Goal: Find contact information: Obtain details needed to contact an individual or organization

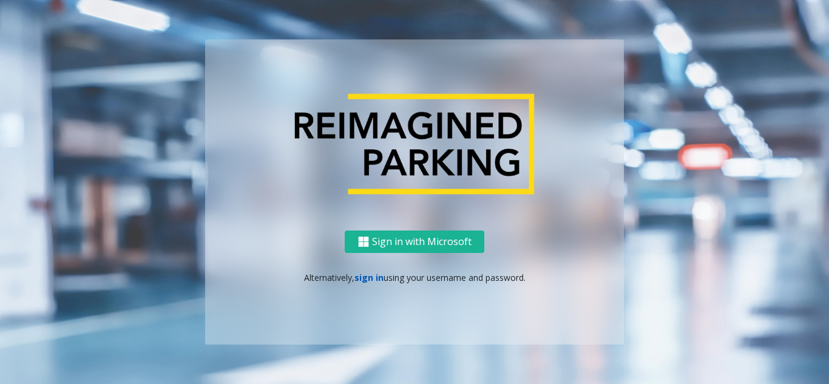
click at [362, 277] on link "sign in" at bounding box center [368, 278] width 29 height 12
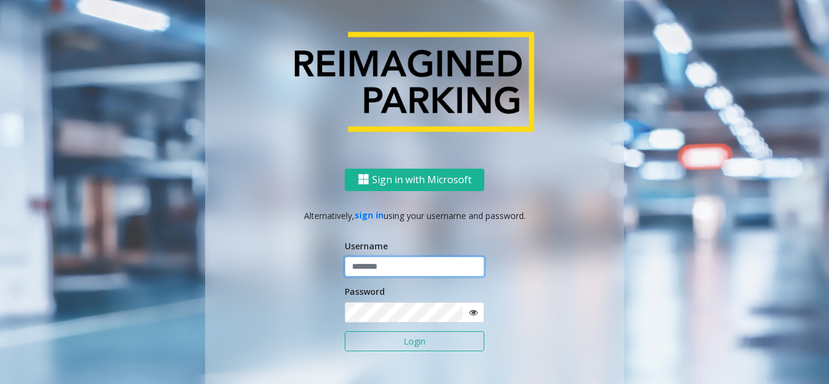
click at [371, 270] on input "text" at bounding box center [415, 267] width 140 height 21
type input "*******"
click at [470, 314] on icon at bounding box center [473, 312] width 8 height 8
click at [345, 331] on button "Login" at bounding box center [415, 341] width 140 height 21
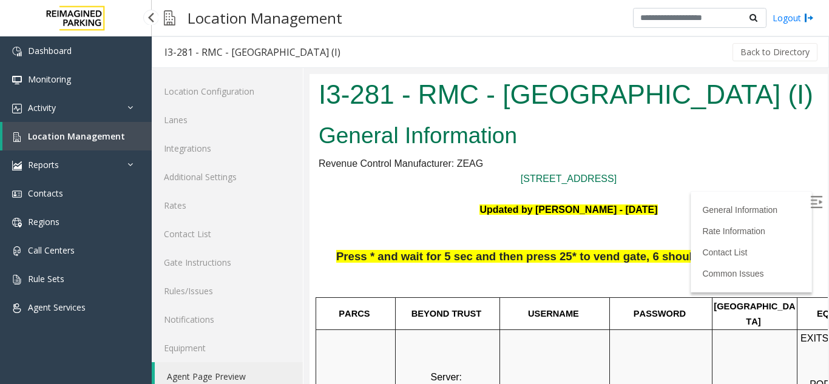
click at [92, 132] on span "Location Management" at bounding box center [76, 137] width 97 height 12
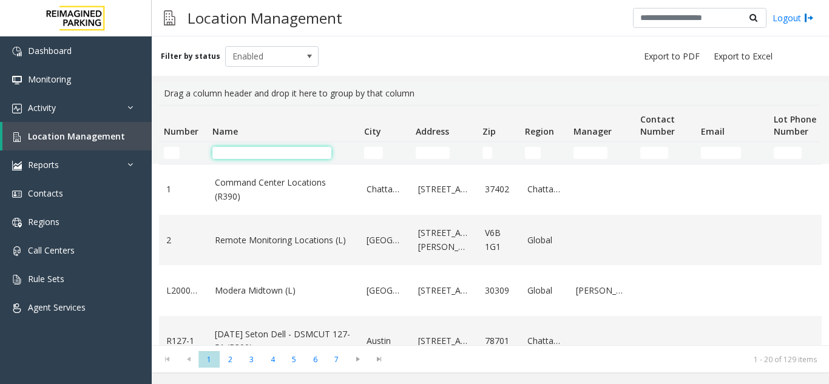
click at [260, 158] on input "Name Filter" at bounding box center [271, 153] width 119 height 12
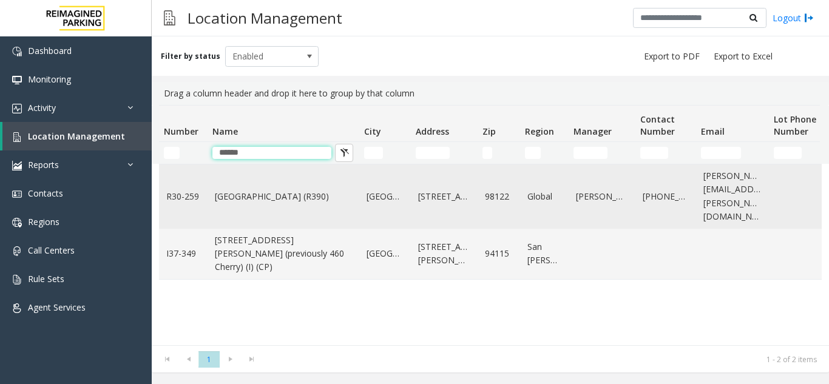
type input "******"
click at [267, 206] on td "Cherry Hill (R390)" at bounding box center [284, 196] width 152 height 64
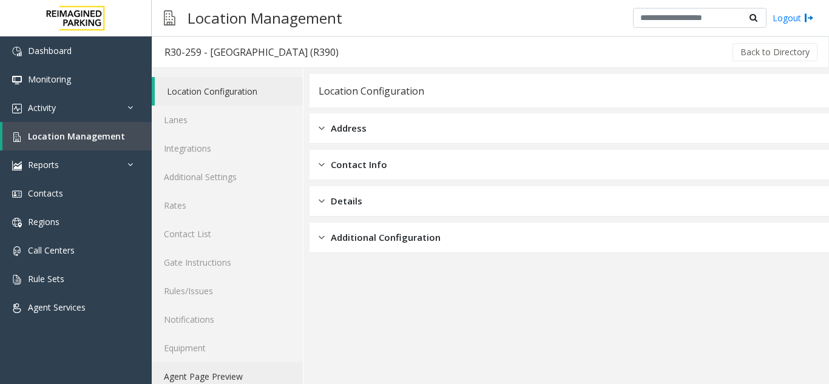
click at [200, 379] on link "Agent Page Preview" at bounding box center [227, 376] width 151 height 29
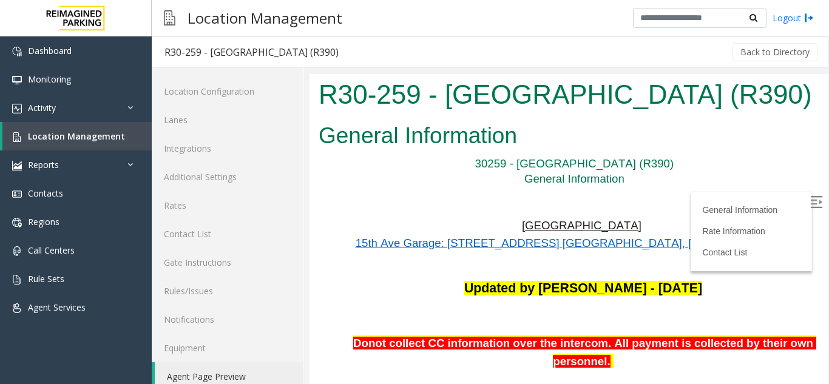
click at [809, 202] on label at bounding box center [818, 204] width 18 height 18
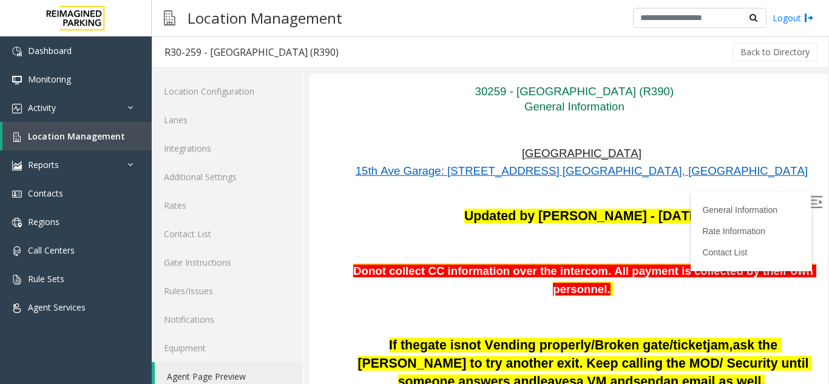
scroll to position [182, 0]
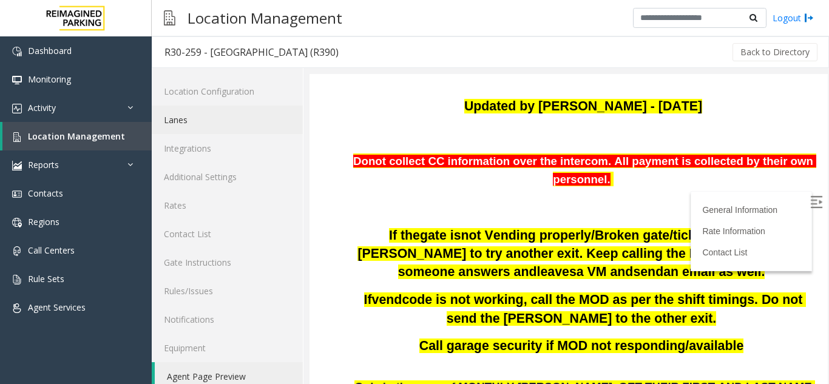
click at [194, 112] on link "Lanes" at bounding box center [227, 120] width 151 height 29
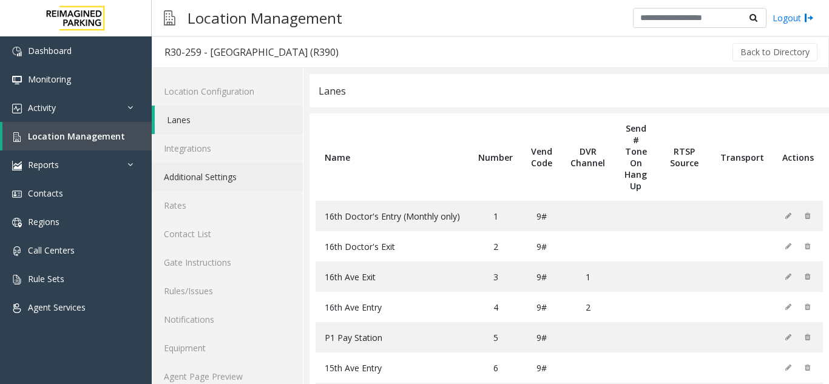
click at [252, 174] on link "Additional Settings" at bounding box center [227, 177] width 151 height 29
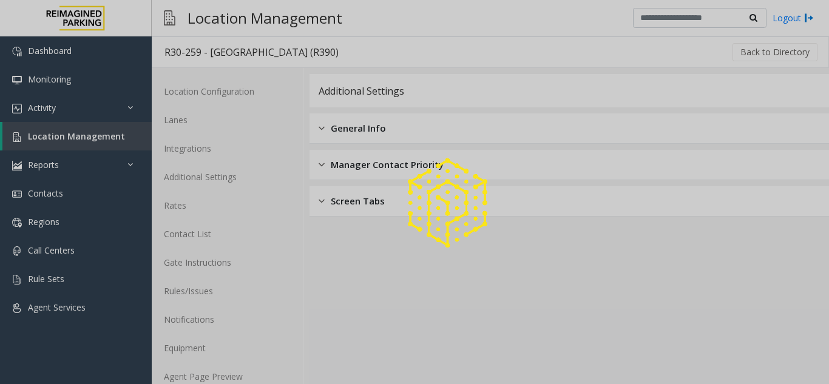
click at [110, 130] on div at bounding box center [414, 192] width 829 height 384
click at [109, 126] on div at bounding box center [414, 192] width 829 height 384
click at [135, 138] on div at bounding box center [414, 192] width 829 height 384
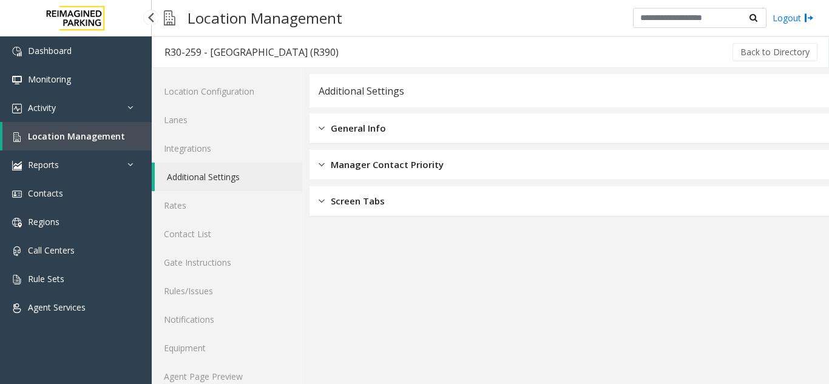
click at [135, 138] on link "Location Management" at bounding box center [76, 136] width 149 height 29
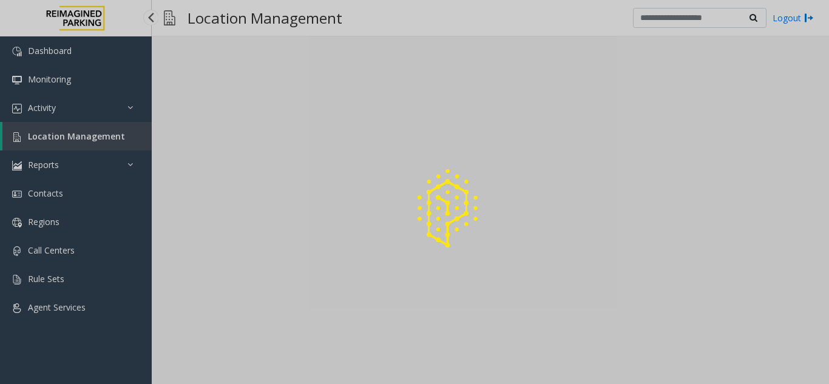
click at [135, 138] on div at bounding box center [414, 192] width 829 height 384
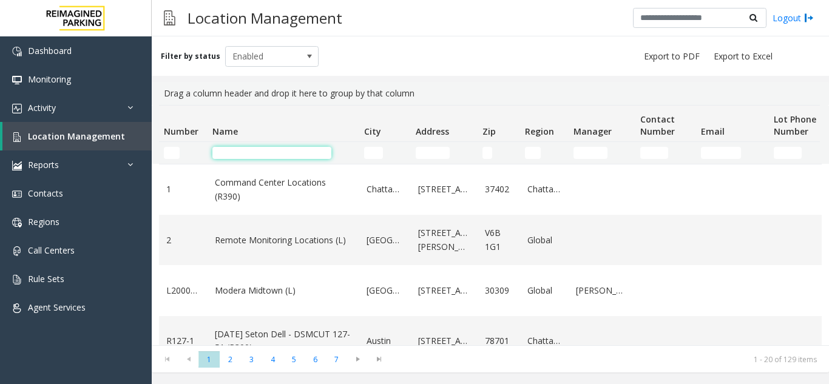
click at [257, 154] on input "Name Filter" at bounding box center [271, 153] width 119 height 12
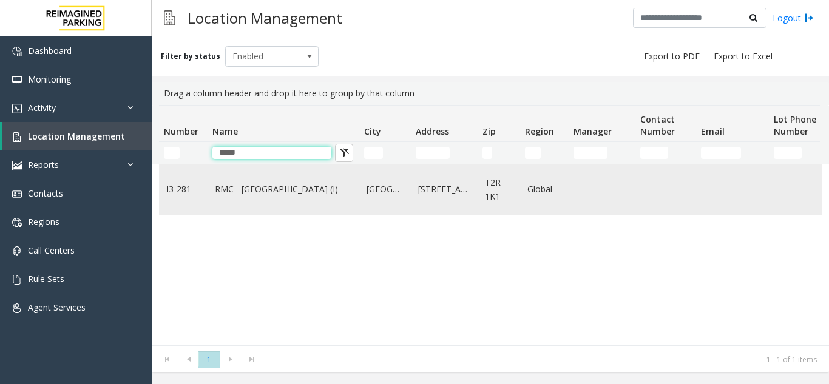
type input "*****"
click at [275, 206] on td "RMC - Mount Royal Village (I)" at bounding box center [284, 189] width 152 height 50
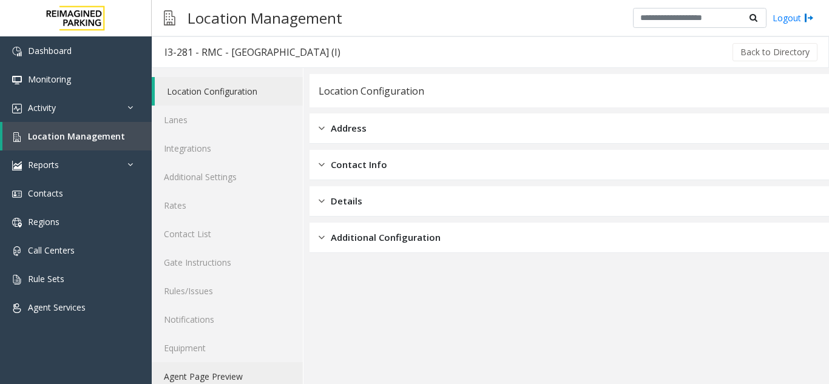
click at [220, 381] on link "Agent Page Preview" at bounding box center [227, 376] width 151 height 29
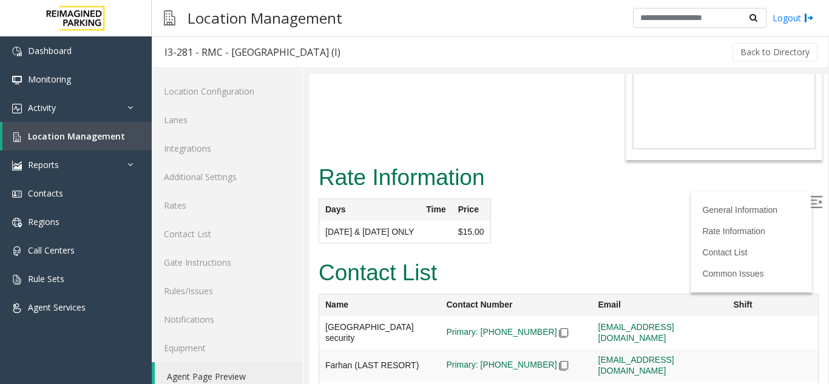
scroll to position [1690, 0]
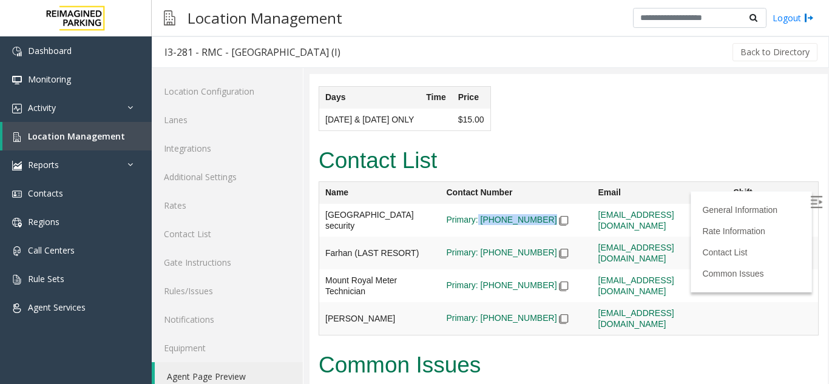
copy span "403-470-3669"
drag, startPoint x: 544, startPoint y: 169, endPoint x: 390, endPoint y: 75, distance: 180.3
click at [481, 181] on table "Name Contact Number Email Shift Mount Royal Building security Primary: 403-470-…" at bounding box center [569, 258] width 500 height 154
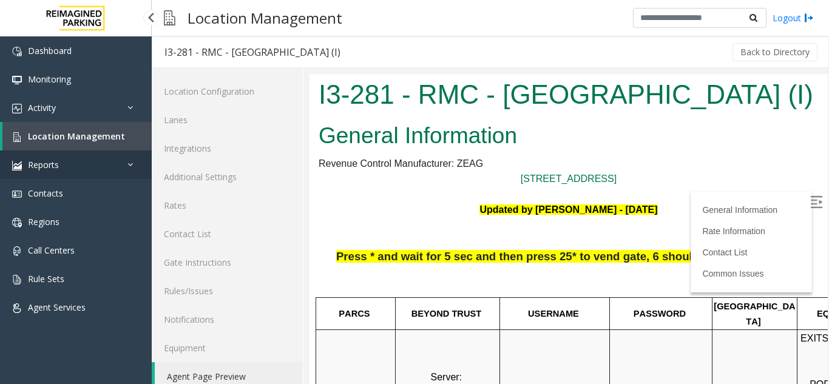
scroll to position [1690, 0]
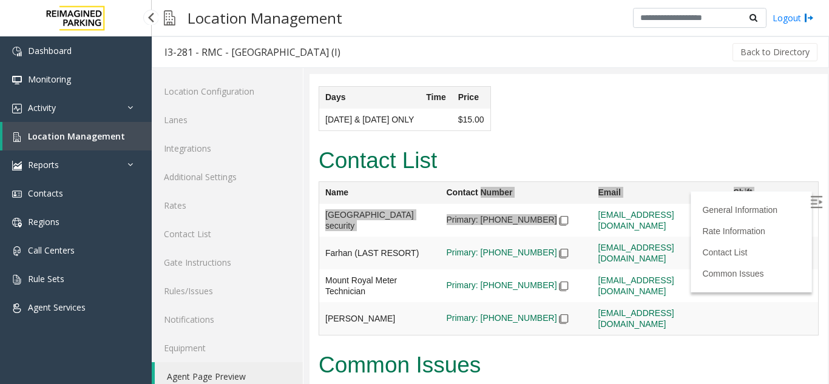
click at [99, 132] on span "Location Management" at bounding box center [76, 137] width 97 height 12
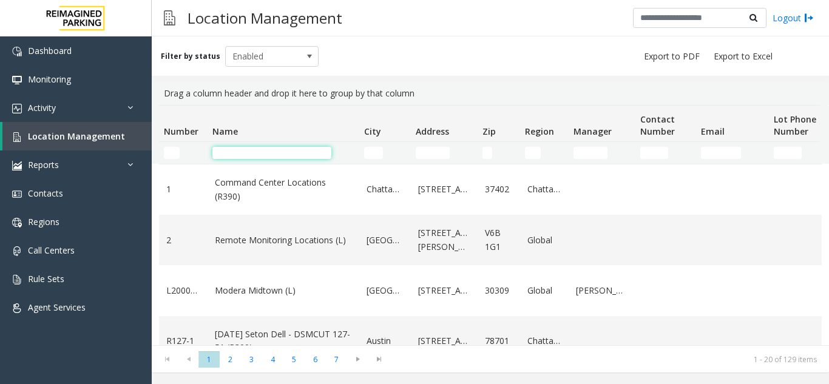
drag, startPoint x: 239, startPoint y: 148, endPoint x: 279, endPoint y: 151, distance: 40.1
click at [252, 148] on input "Name Filter" at bounding box center [271, 153] width 119 height 12
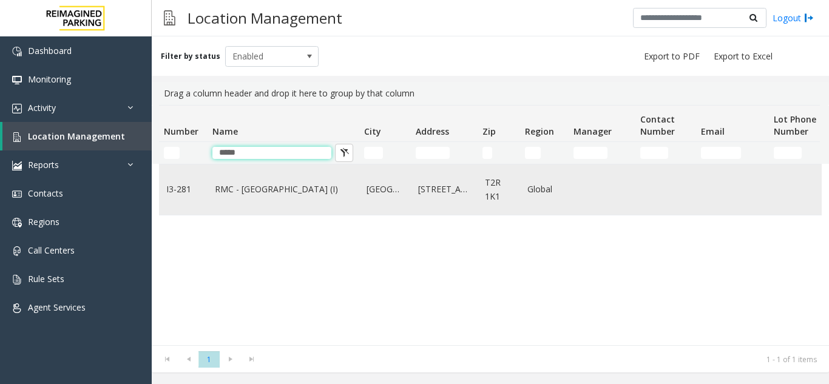
type input "*****"
click at [263, 202] on td "RMC - [GEOGRAPHIC_DATA] (I)" at bounding box center [284, 189] width 152 height 50
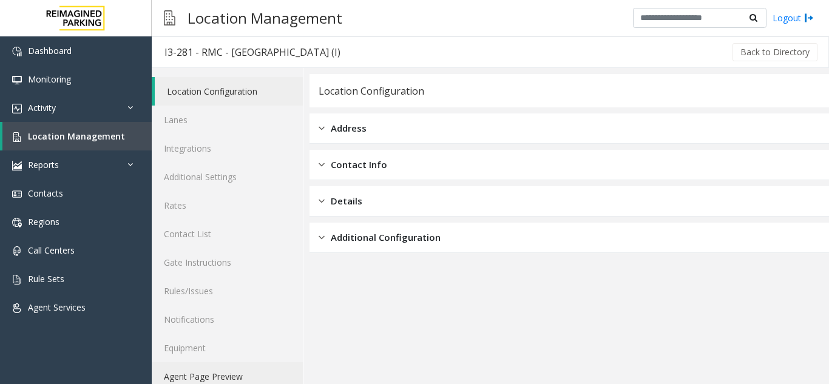
click at [211, 376] on link "Agent Page Preview" at bounding box center [227, 376] width 151 height 29
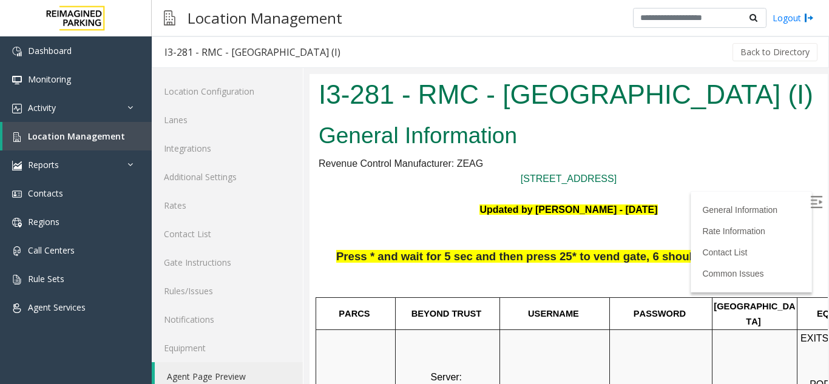
click at [810, 198] on img at bounding box center [816, 202] width 12 height 12
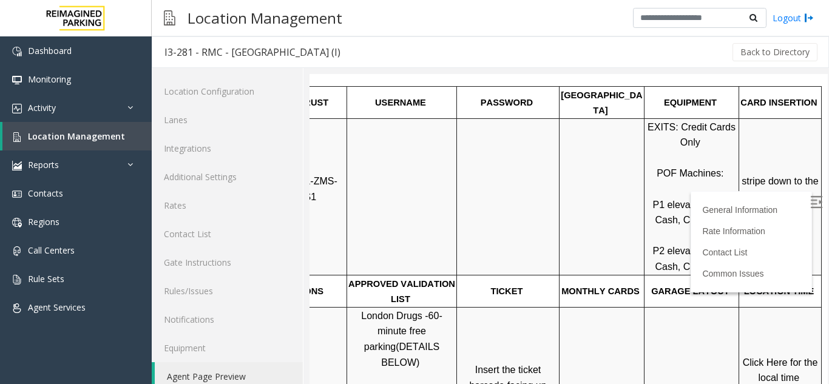
scroll to position [182, 171]
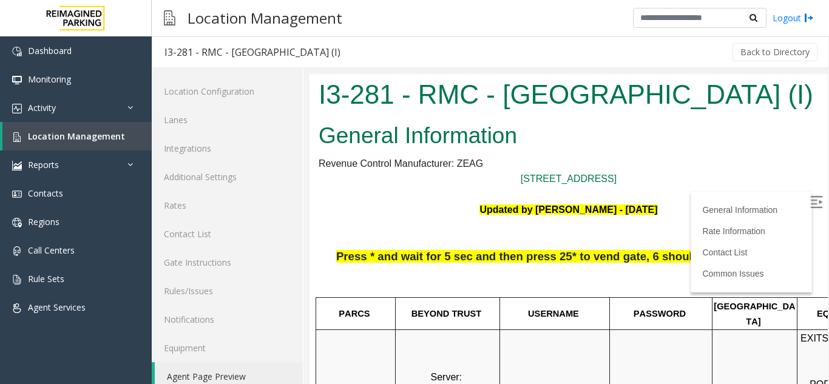
scroll to position [182, 171]
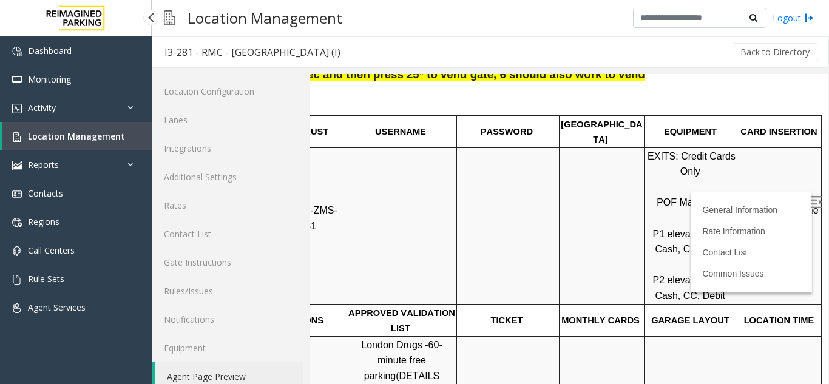
click at [106, 137] on span "Location Management" at bounding box center [76, 137] width 97 height 12
